Goal: Information Seeking & Learning: Learn about a topic

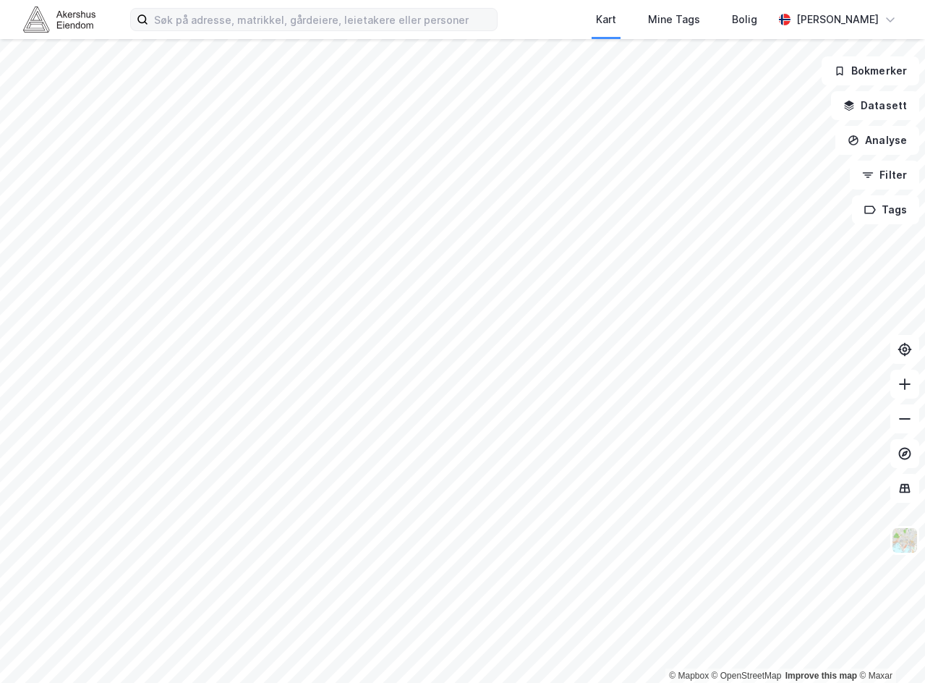
click at [251, 34] on div "Kart Mine Tags Bolig [PERSON_NAME]" at bounding box center [462, 19] width 925 height 39
click at [255, 27] on input at bounding box center [322, 20] width 349 height 22
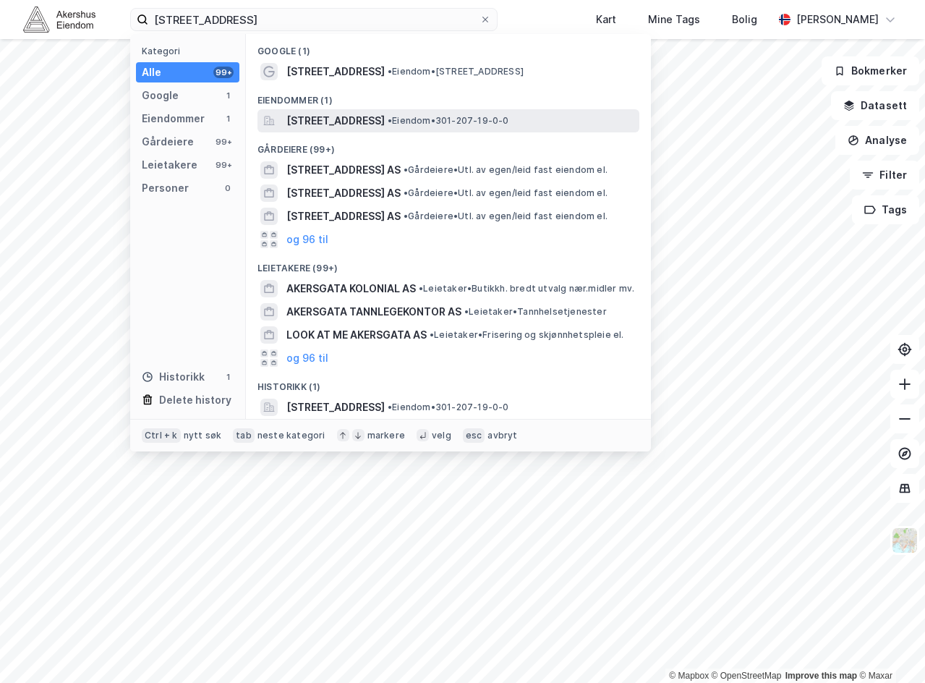
click at [319, 116] on span "[STREET_ADDRESS]" at bounding box center [335, 120] width 98 height 17
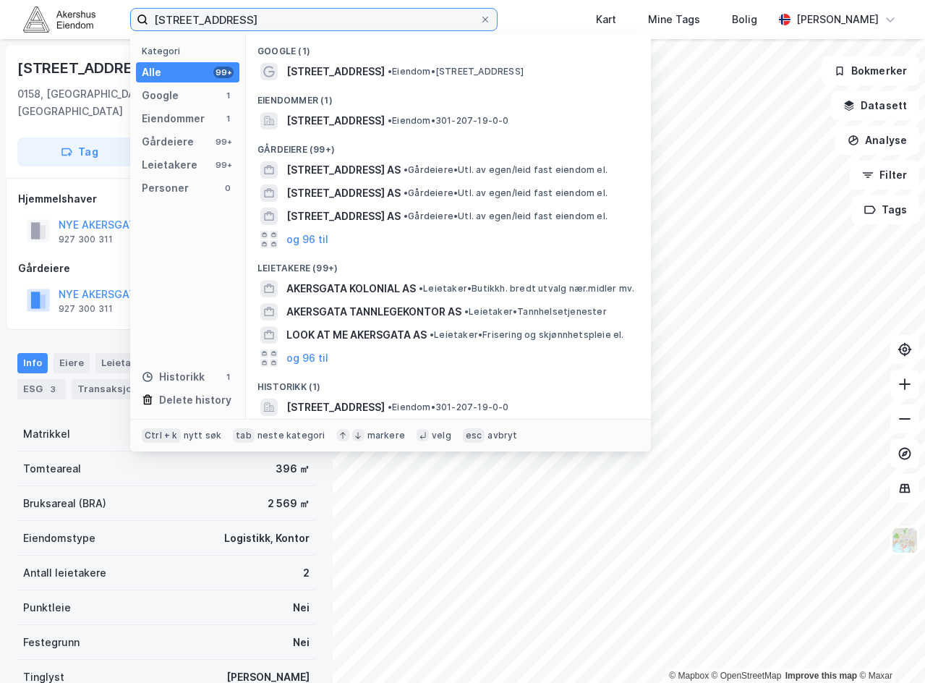
drag, startPoint x: 338, startPoint y: 21, endPoint x: -270, endPoint y: 33, distance: 608.4
click at [0, 33] on html "[STREET_ADDRESS] Kategori Alle 99+ Google 1 Eiendommer 1 Gårdeiere 99+ Leietake…" at bounding box center [462, 341] width 925 height 683
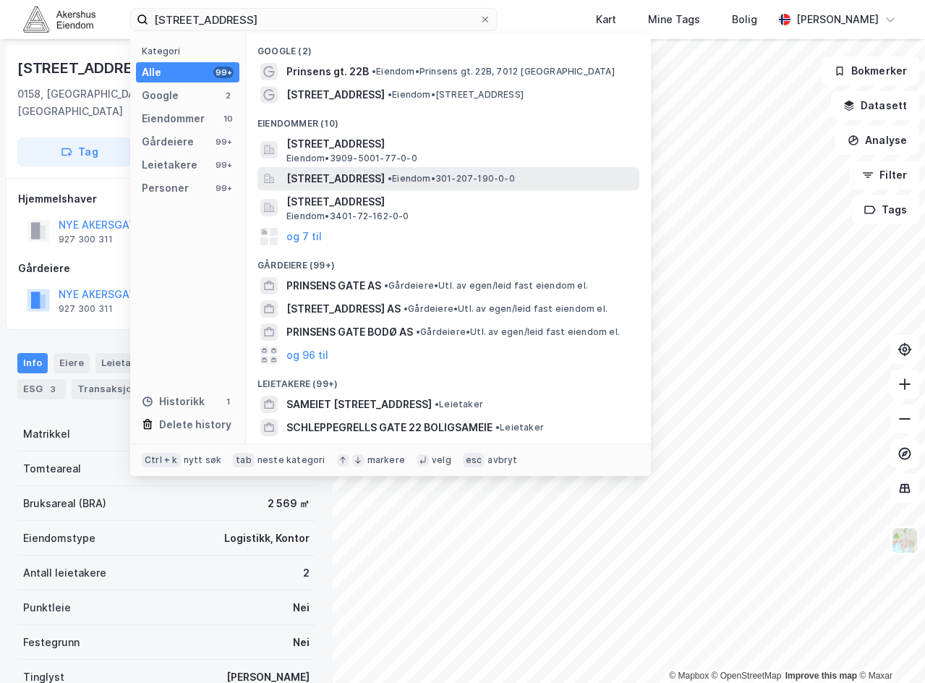
click at [385, 170] on span "[STREET_ADDRESS]" at bounding box center [335, 178] width 98 height 17
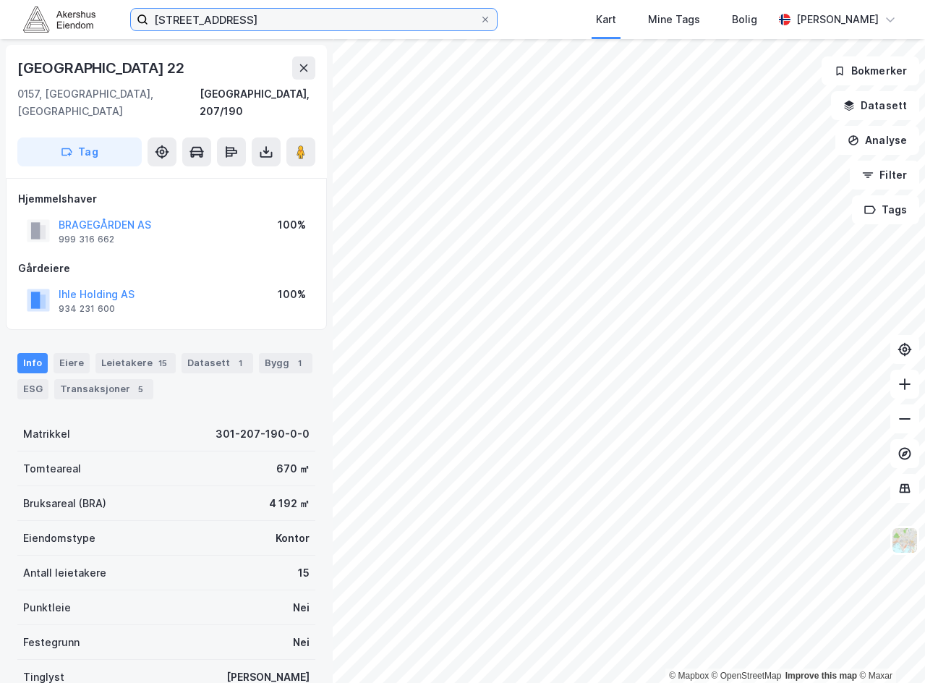
drag, startPoint x: 242, startPoint y: 12, endPoint x: 24, endPoint y: 9, distance: 217.7
click at [24, 9] on div "[STREET_ADDRESS] Kart Mine Tags Bolig [PERSON_NAME]" at bounding box center [462, 19] width 925 height 39
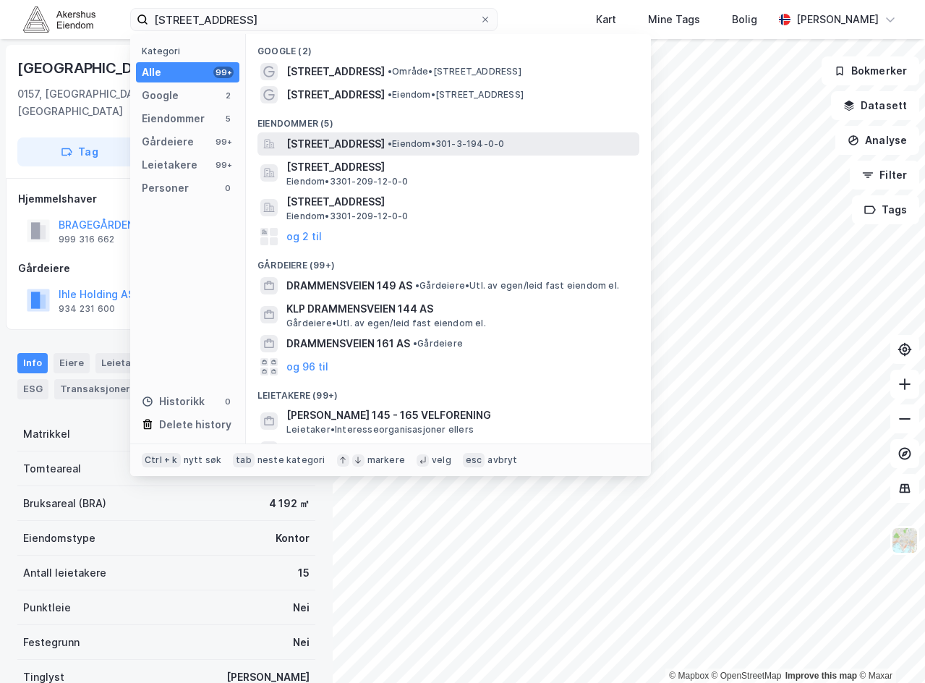
click at [362, 133] on div "[STREET_ADDRESS] • Eiendom • 301-3-194-0-0" at bounding box center [448, 143] width 382 height 23
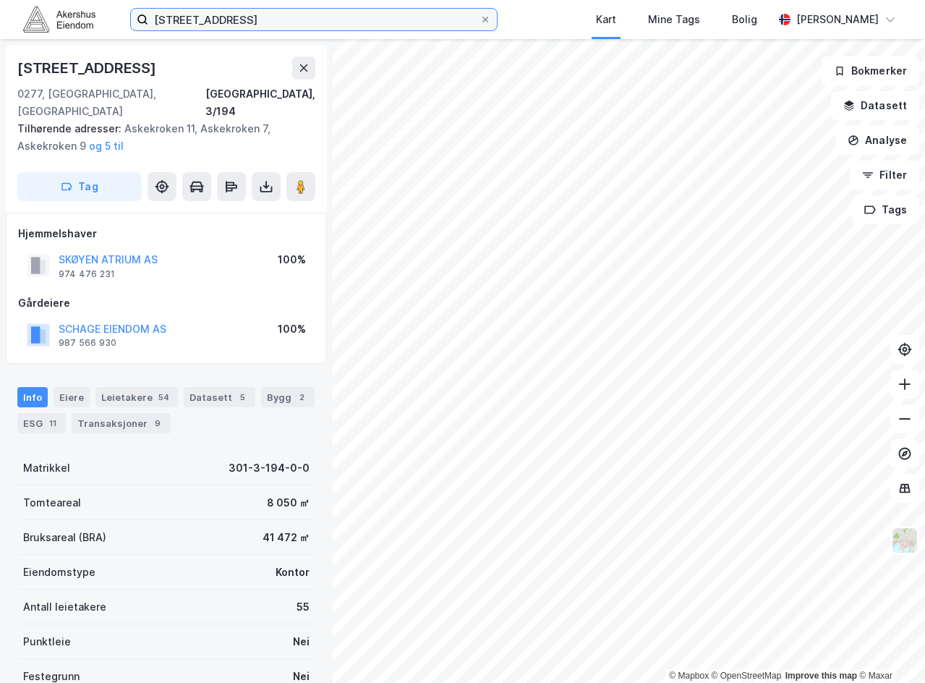
drag, startPoint x: 289, startPoint y: 27, endPoint x: 55, endPoint y: 71, distance: 238.5
click at [55, 71] on div "drammensveien 145 Kart Mine Tags Bolig [PERSON_NAME] © Mapbox © OpenStreetMap I…" at bounding box center [462, 341] width 925 height 683
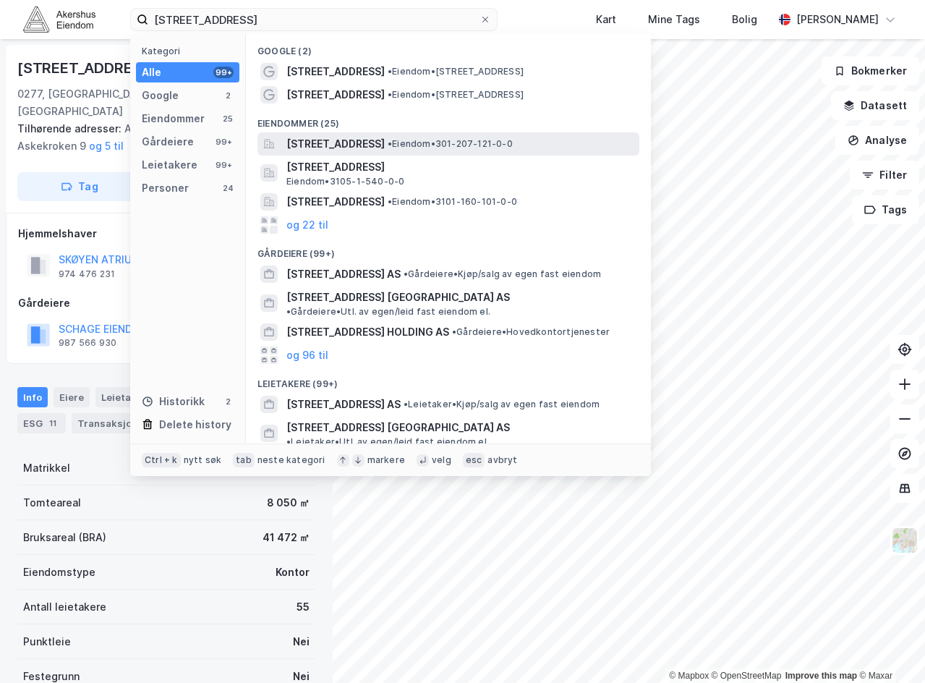
click at [392, 138] on span "•" at bounding box center [390, 143] width 4 height 11
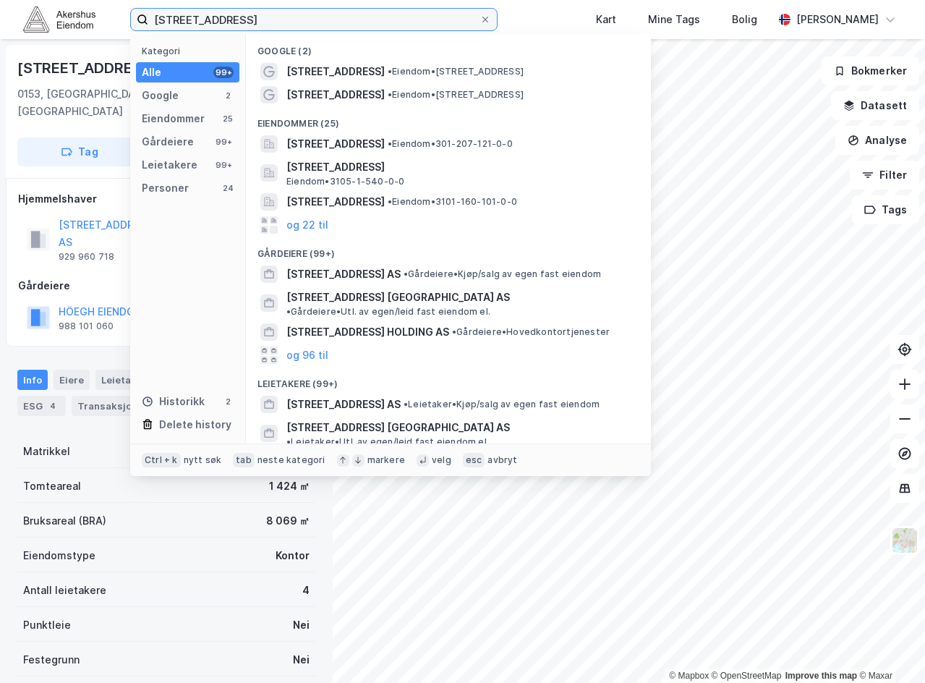
drag, startPoint x: 272, startPoint y: 13, endPoint x: -102, endPoint y: 20, distance: 374.0
click at [0, 20] on html "[STREET_ADDRESS] Kategori Alle 99+ Google 2 Eiendommer 25 Gårdeiere 99+ Leietak…" at bounding box center [462, 341] width 925 height 683
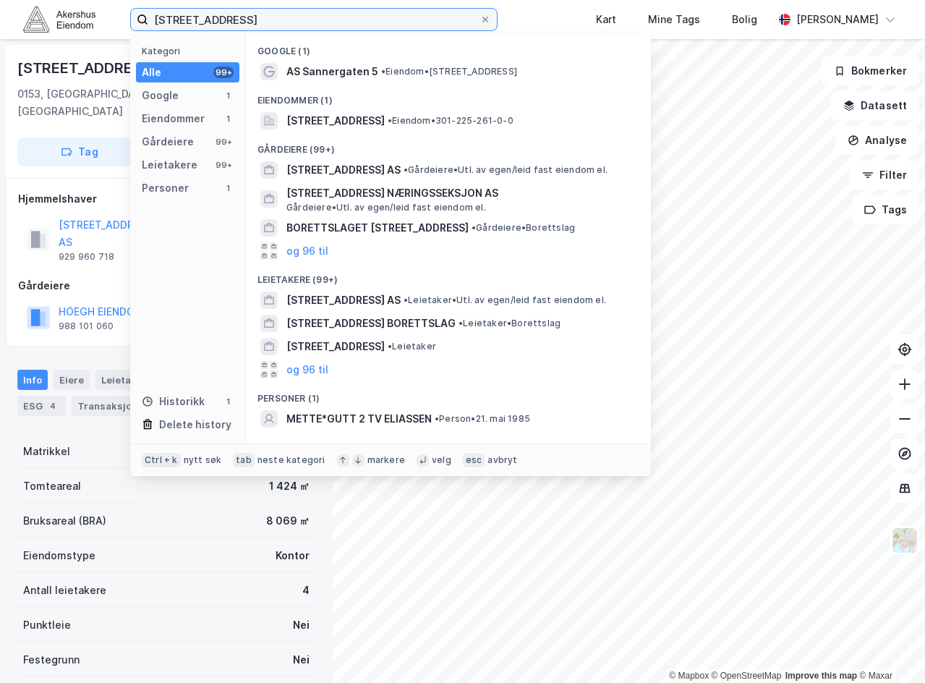
type input "[STREET_ADDRESS]"
click at [376, 132] on div "Gårdeiere (99+)" at bounding box center [448, 145] width 405 height 26
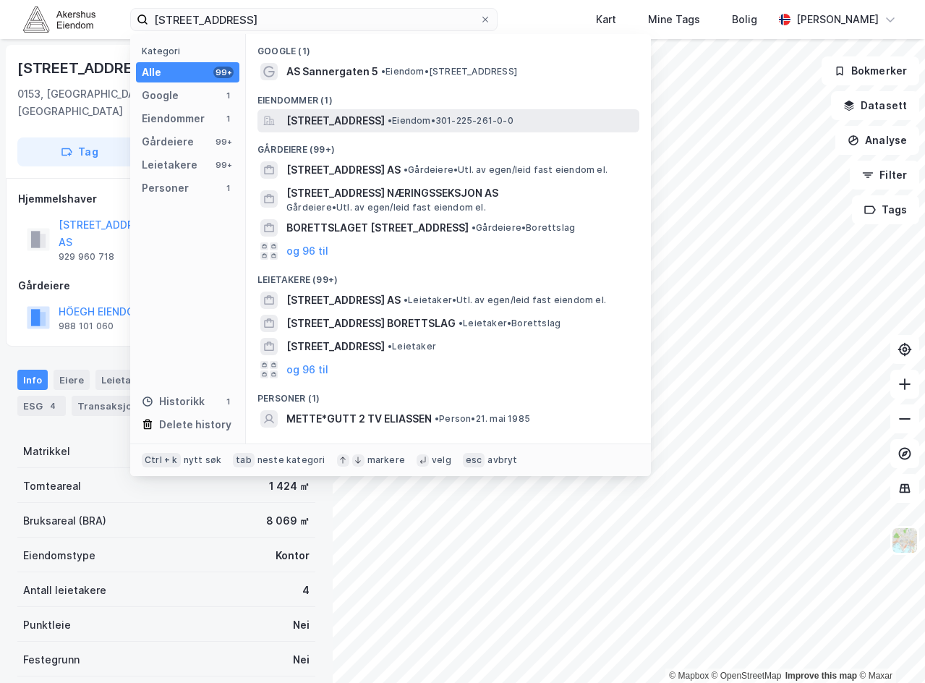
click at [378, 123] on span "[STREET_ADDRESS]" at bounding box center [335, 120] width 98 height 17
